Goal: Check status: Check status

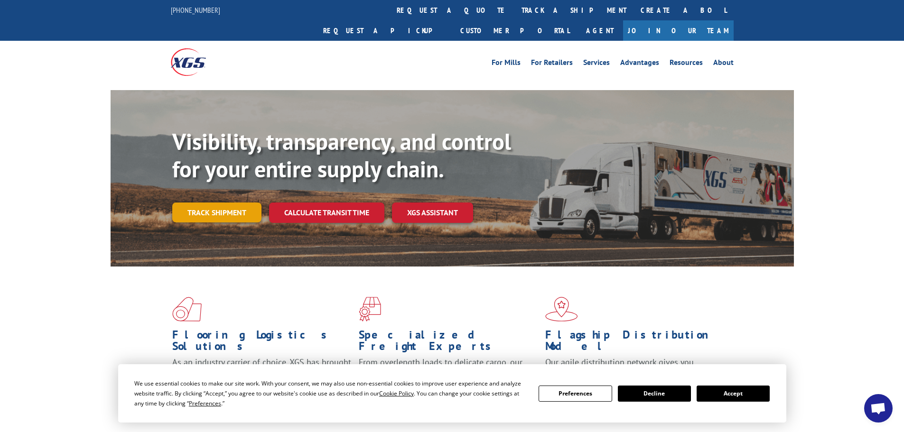
click at [194, 203] on link "Track shipment" at bounding box center [216, 213] width 89 height 20
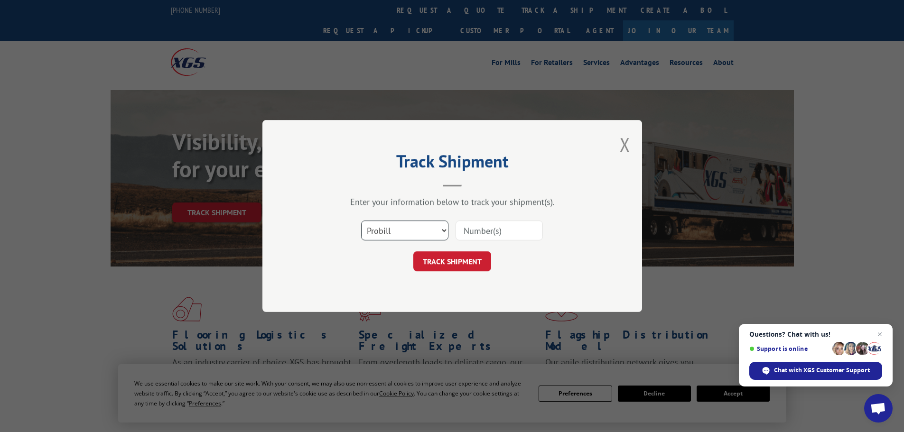
click at [431, 233] on select "Select category... Probill BOL PO" at bounding box center [404, 231] width 87 height 20
select select "po"
click at [361, 221] on select "Select category... Probill BOL PO" at bounding box center [404, 231] width 87 height 20
click at [482, 234] on input at bounding box center [498, 231] width 87 height 20
paste input "57544241"
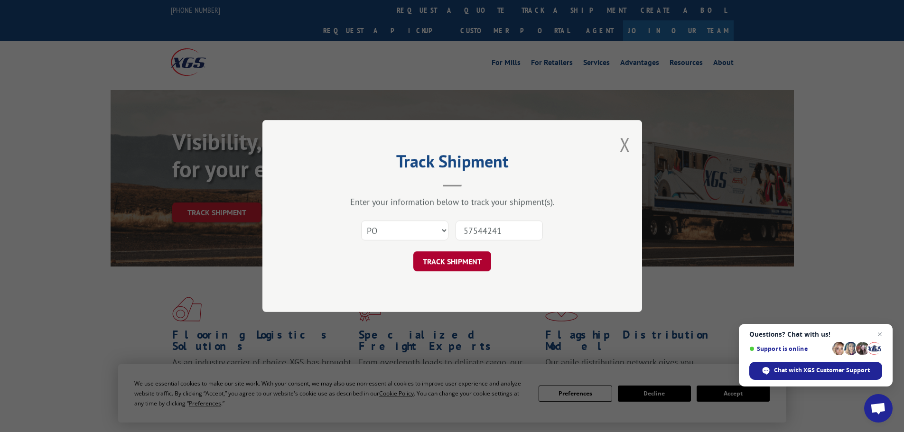
type input "57544241"
click at [454, 257] on button "TRACK SHIPMENT" at bounding box center [452, 261] width 78 height 20
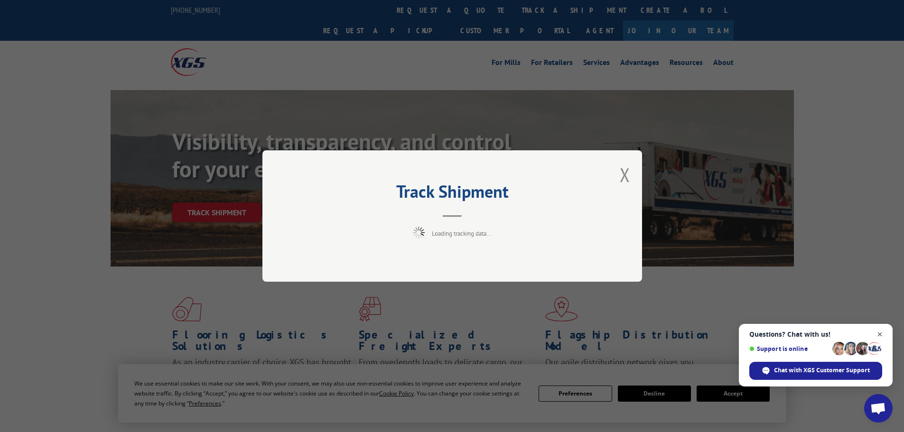
click at [878, 334] on span "Close chat" at bounding box center [880, 335] width 12 height 12
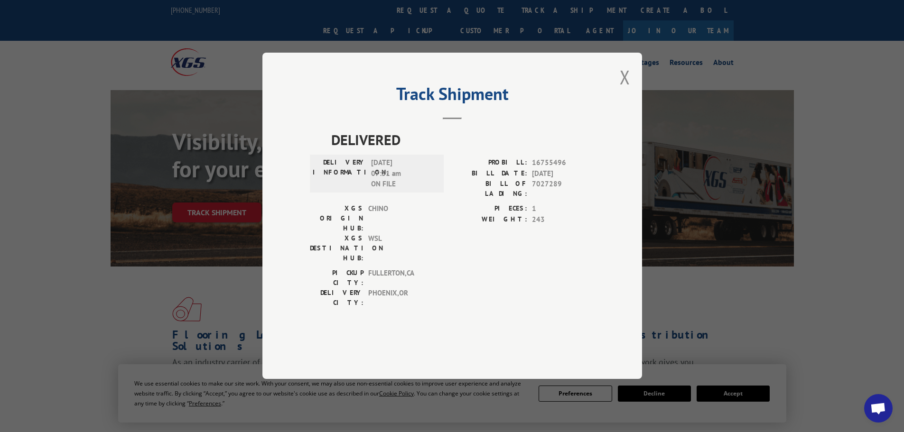
drag, startPoint x: 502, startPoint y: 421, endPoint x: 694, endPoint y: 234, distance: 267.7
click at [698, 238] on div "Track Shipment DELIVERED DELIVERY INFORMATION: [DATE] 07:31 am ON FILE PROBILL:…" at bounding box center [452, 216] width 904 height 432
click at [613, 105] on div "Track Shipment DELIVERED DELIVERY INFORMATION: [DATE] 07:31 am ON FILE PROBILL:…" at bounding box center [451, 216] width 379 height 326
click at [626, 90] on button "Close modal" at bounding box center [625, 77] width 10 height 25
